Goal: Information Seeking & Learning: Learn about a topic

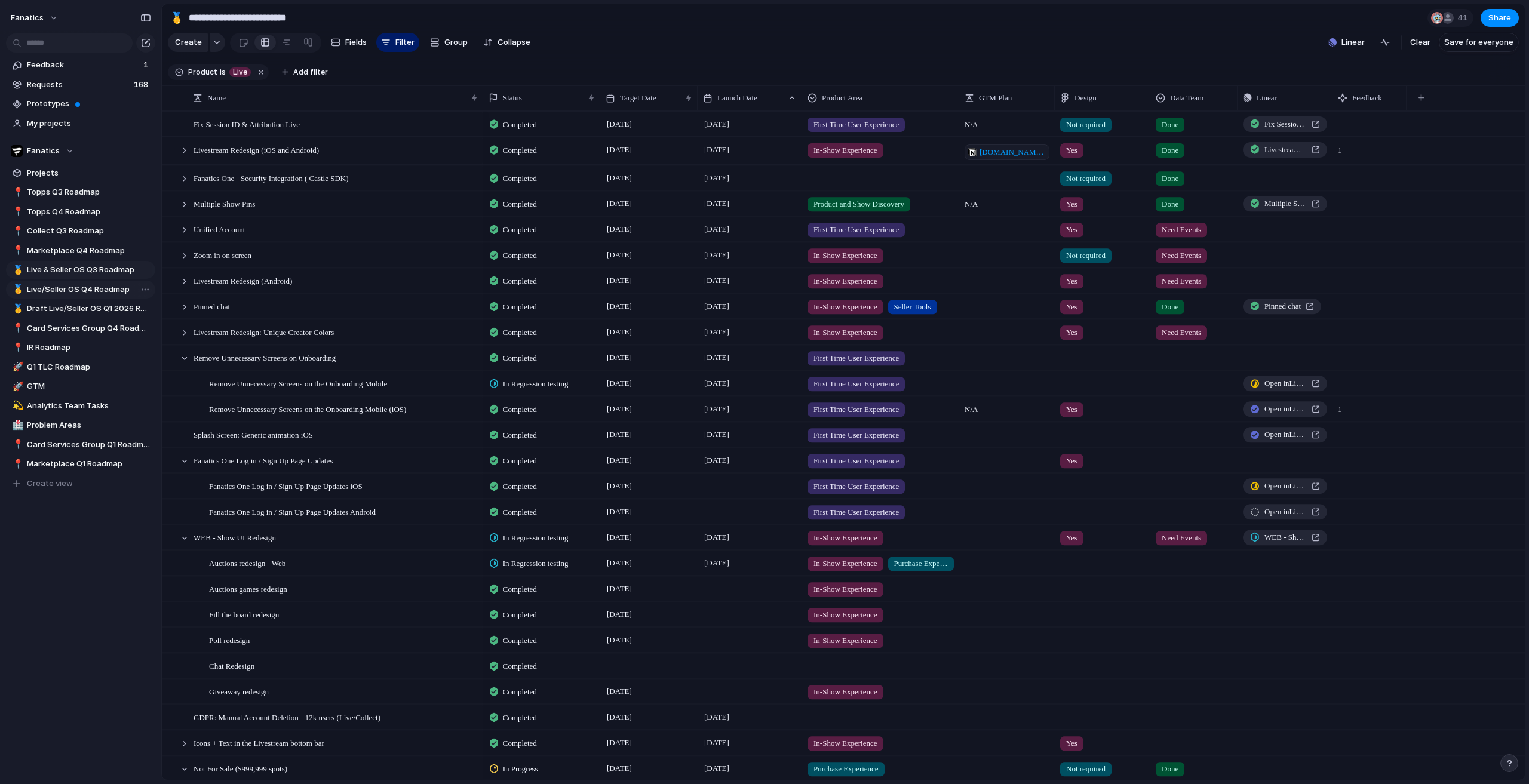
click at [76, 293] on span "Live/Seller OS Q4 Roadmap" at bounding box center [89, 290] width 124 height 12
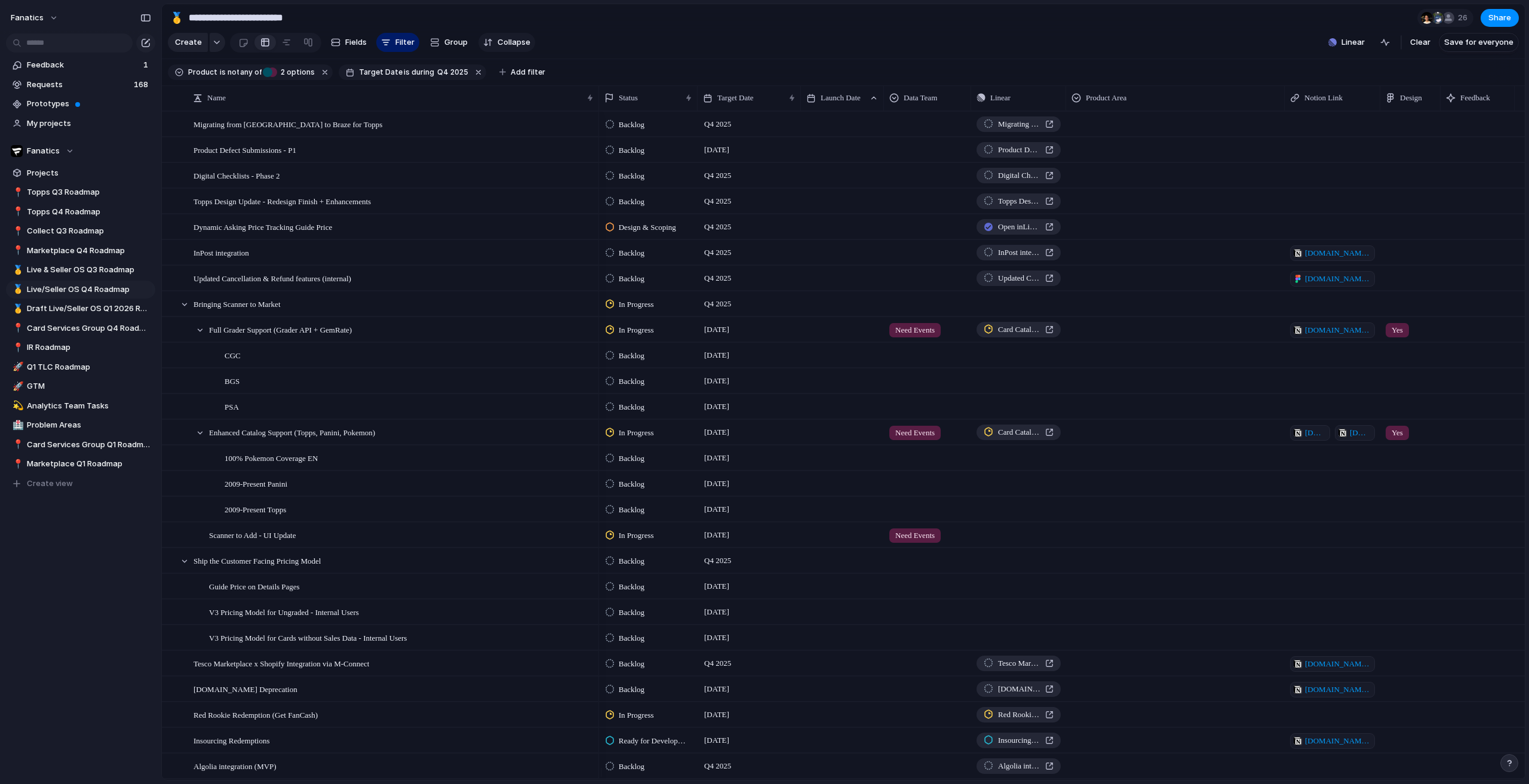
click at [500, 44] on span "Collapse" at bounding box center [514, 42] width 33 height 12
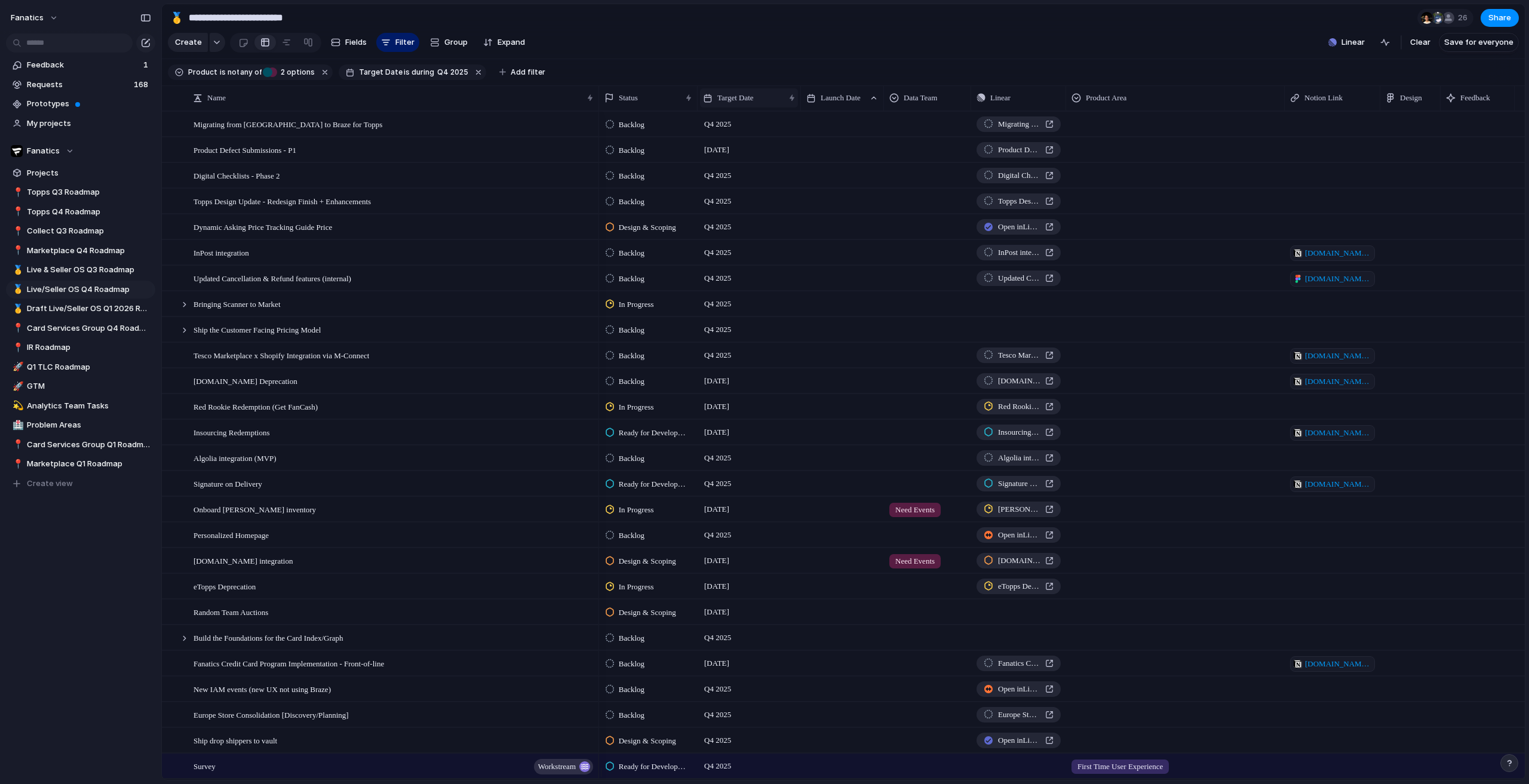
click at [769, 104] on div "Target Date" at bounding box center [743, 98] width 81 height 12
click at [761, 171] on span "Sort ascending" at bounding box center [751, 172] width 58 height 12
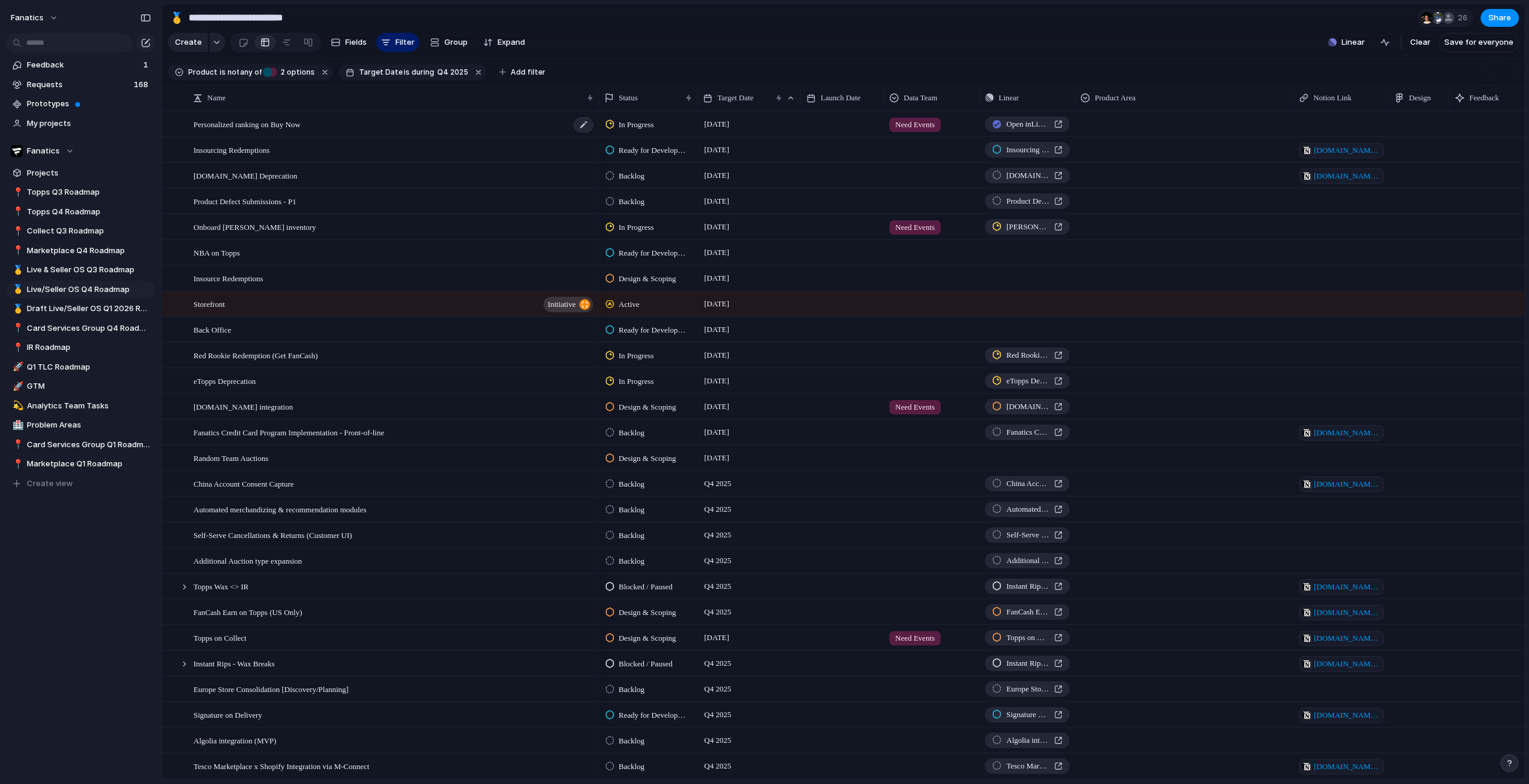
click at [301, 131] on span "Personalized ranking on Buy Now" at bounding box center [246, 123] width 107 height 13
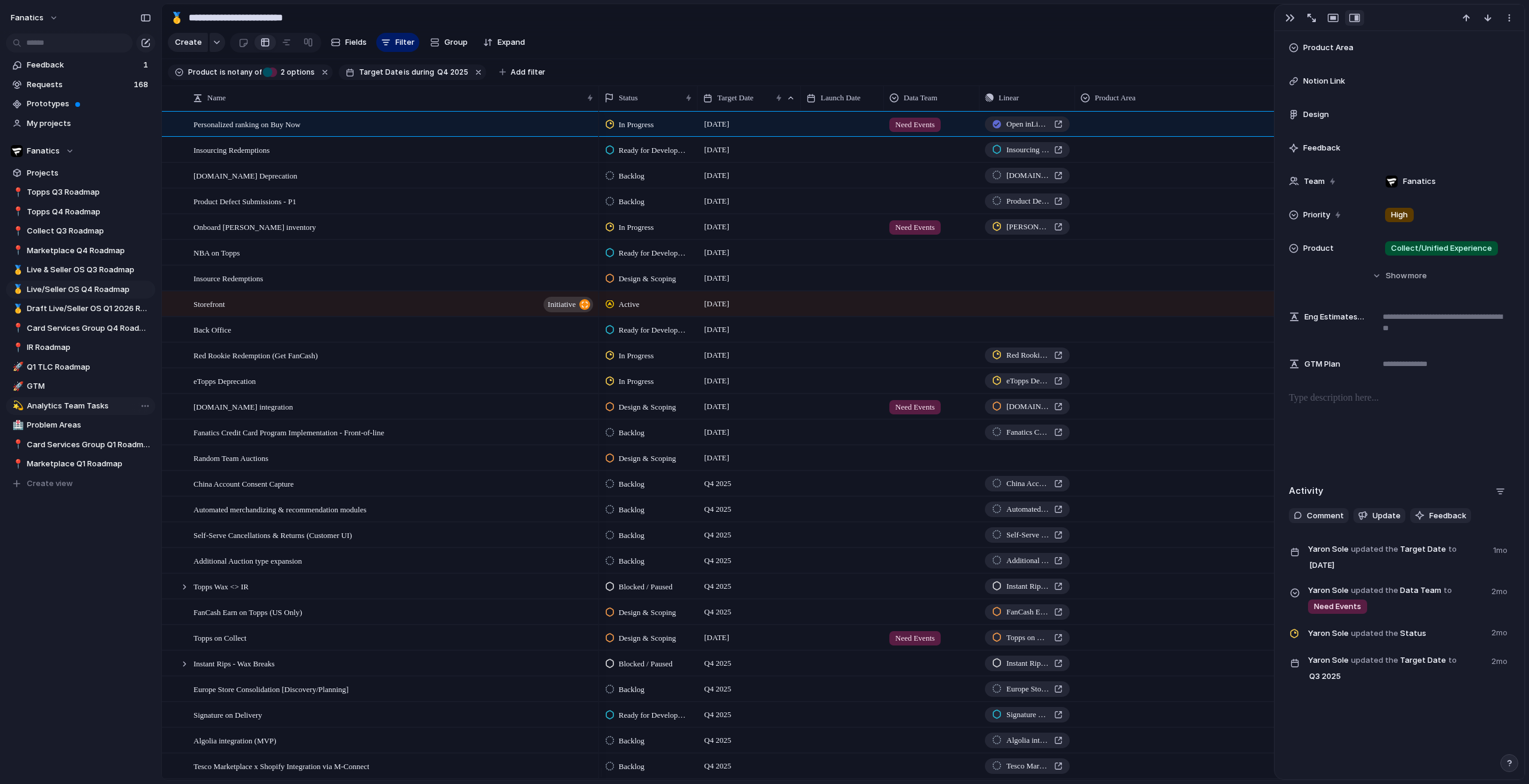
click at [71, 400] on link "💫 Analytics Team Tasks" at bounding box center [81, 405] width 149 height 18
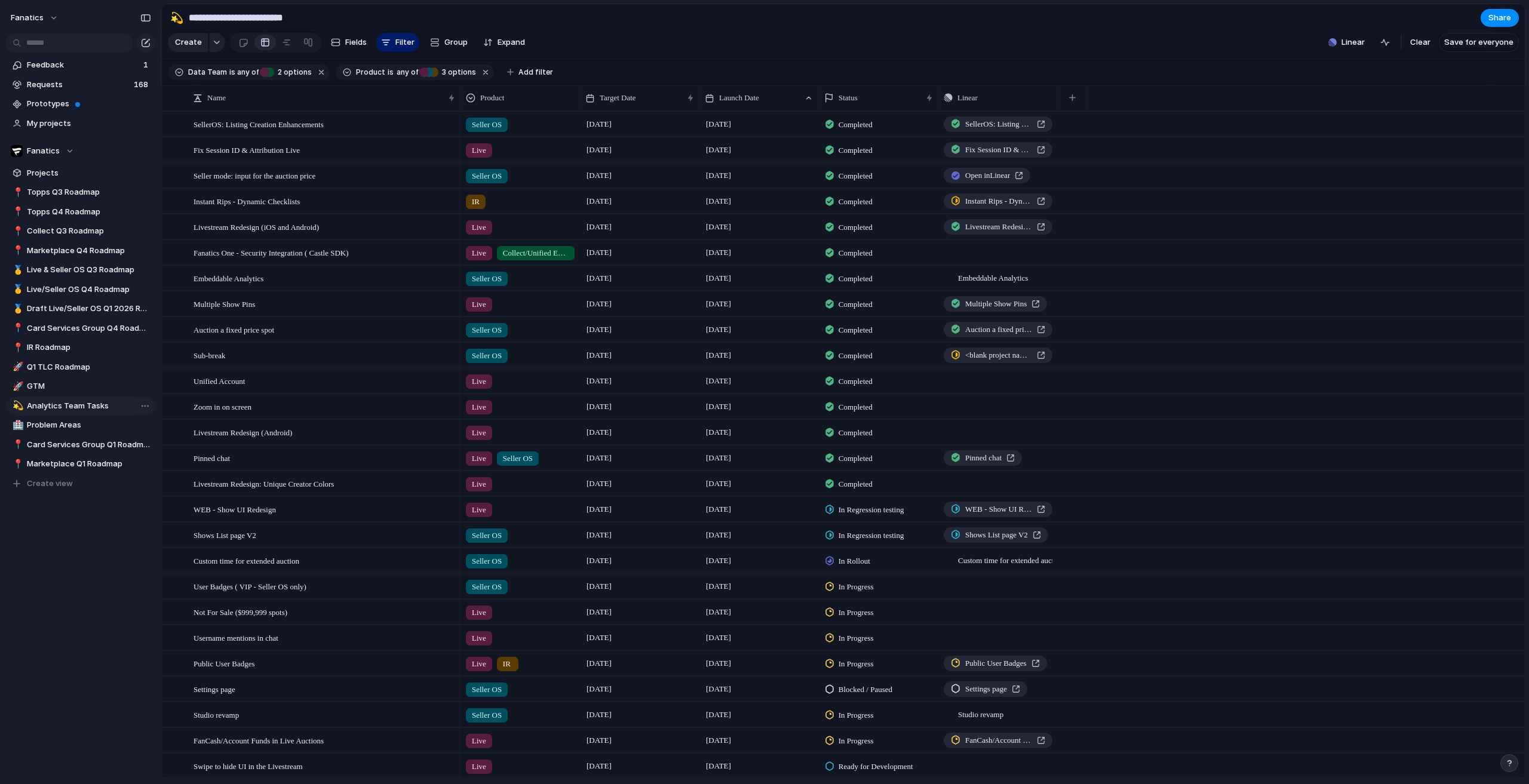
type input "**********"
click at [636, 104] on span "Target Date" at bounding box center [617, 98] width 36 height 12
click at [640, 169] on span "Sort ascending" at bounding box center [634, 172] width 58 height 12
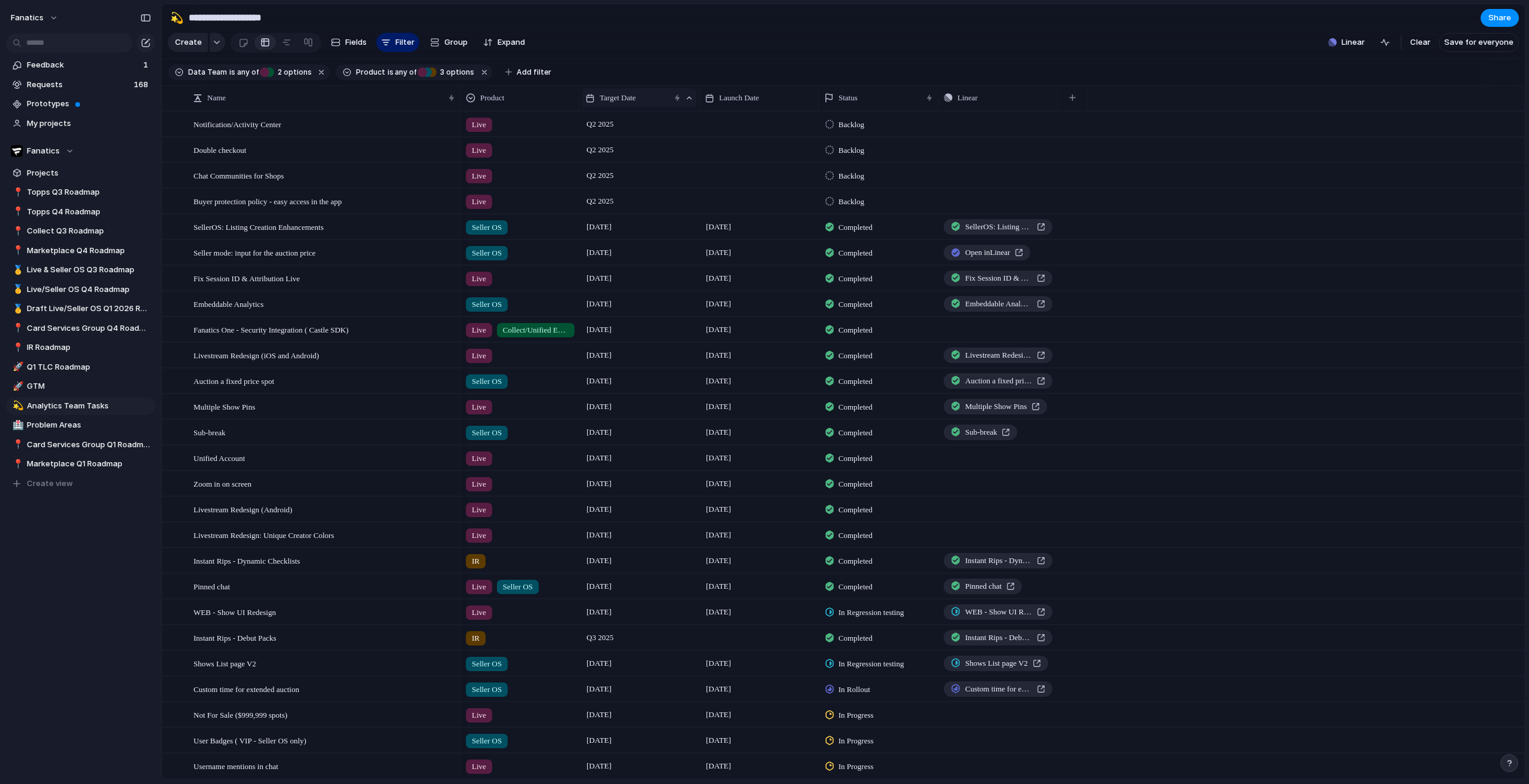
click at [620, 104] on span "Target Date" at bounding box center [617, 98] width 36 height 12
click at [61, 522] on div "Modify Hide Clear sort Sort descending" at bounding box center [764, 392] width 1529 height 784
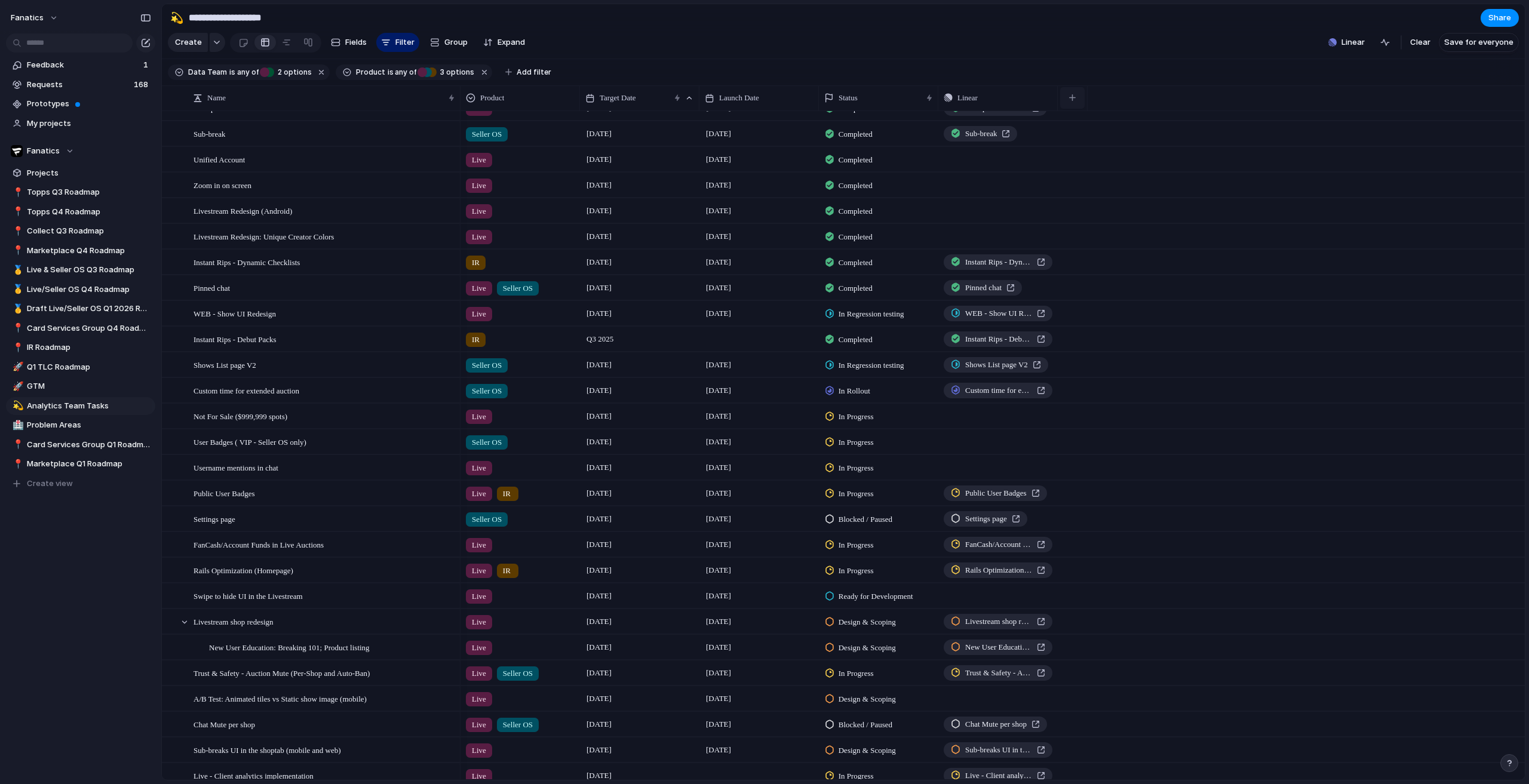
click at [1073, 101] on div "button" at bounding box center [1072, 97] width 7 height 7
type input "****"
click at [1134, 159] on li "Data Team" at bounding box center [1139, 159] width 155 height 19
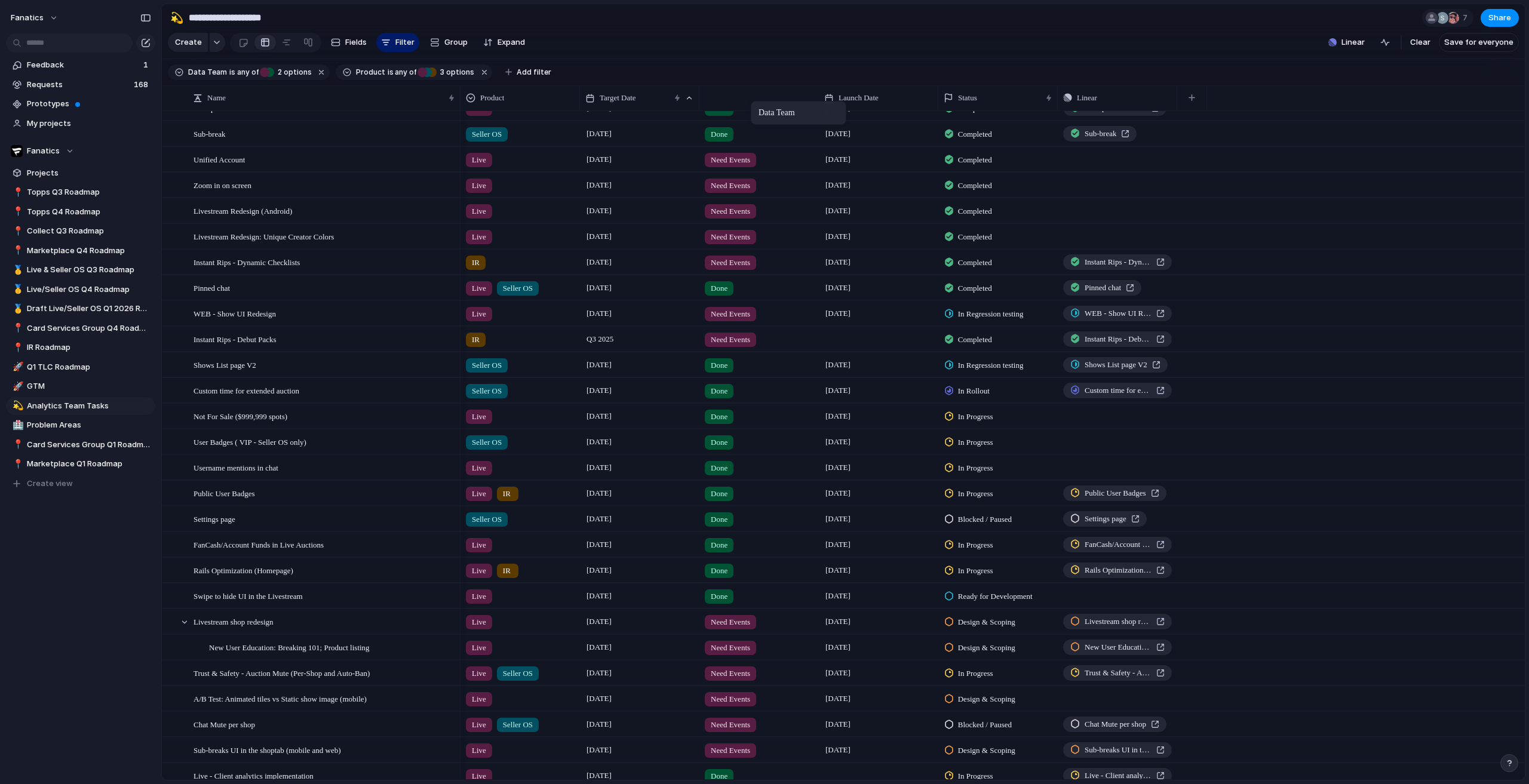
drag, startPoint x: 855, startPoint y: 104, endPoint x: 757, endPoint y: 103, distance: 98.0
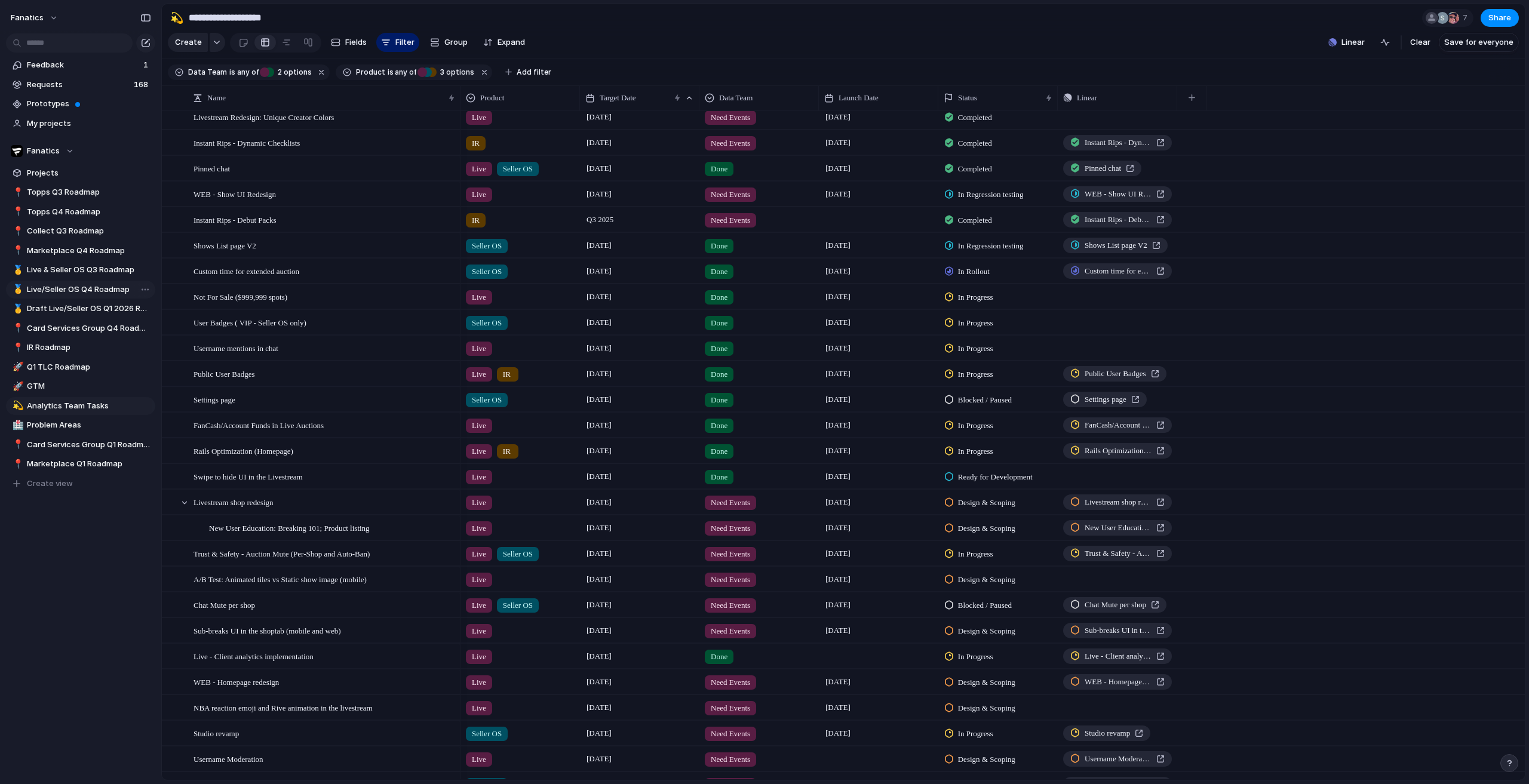
click at [100, 293] on span "Live/Seller OS Q4 Roadmap" at bounding box center [89, 290] width 124 height 12
type input "**********"
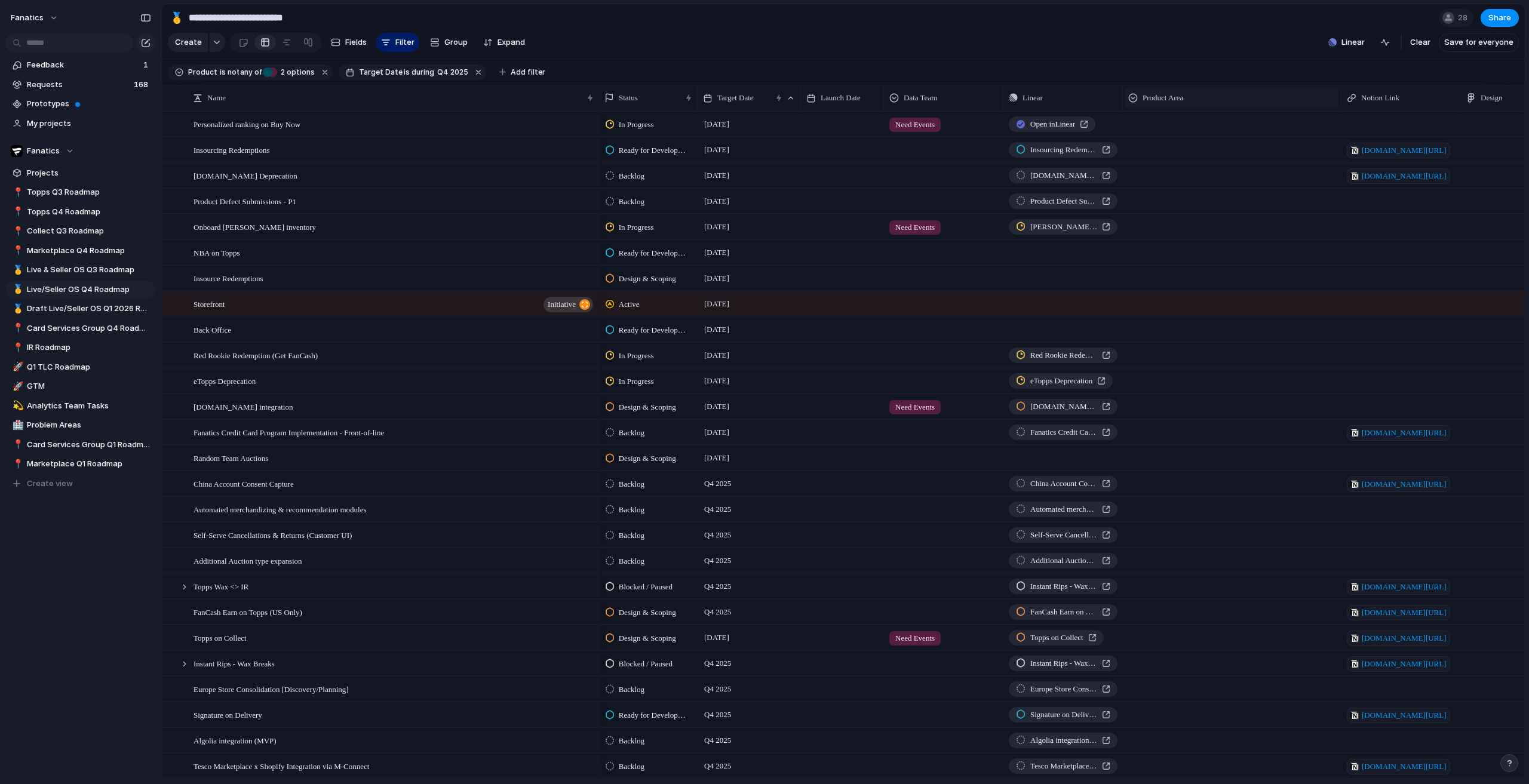
click at [1183, 102] on span "Product Area" at bounding box center [1163, 98] width 40 height 12
click at [247, 75] on div "Modify Hide Sort ascending Sort descending" at bounding box center [764, 392] width 1529 height 784
click at [247, 77] on span "any of" at bounding box center [251, 72] width 24 height 11
